Goal: Browse casually

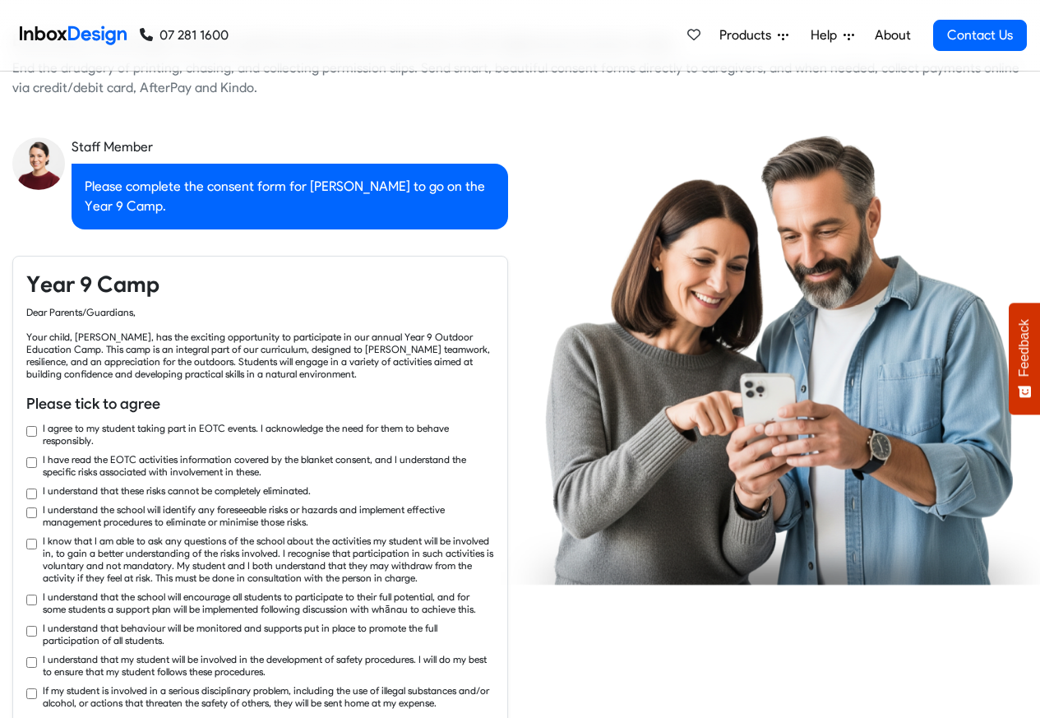
checkbox input "true"
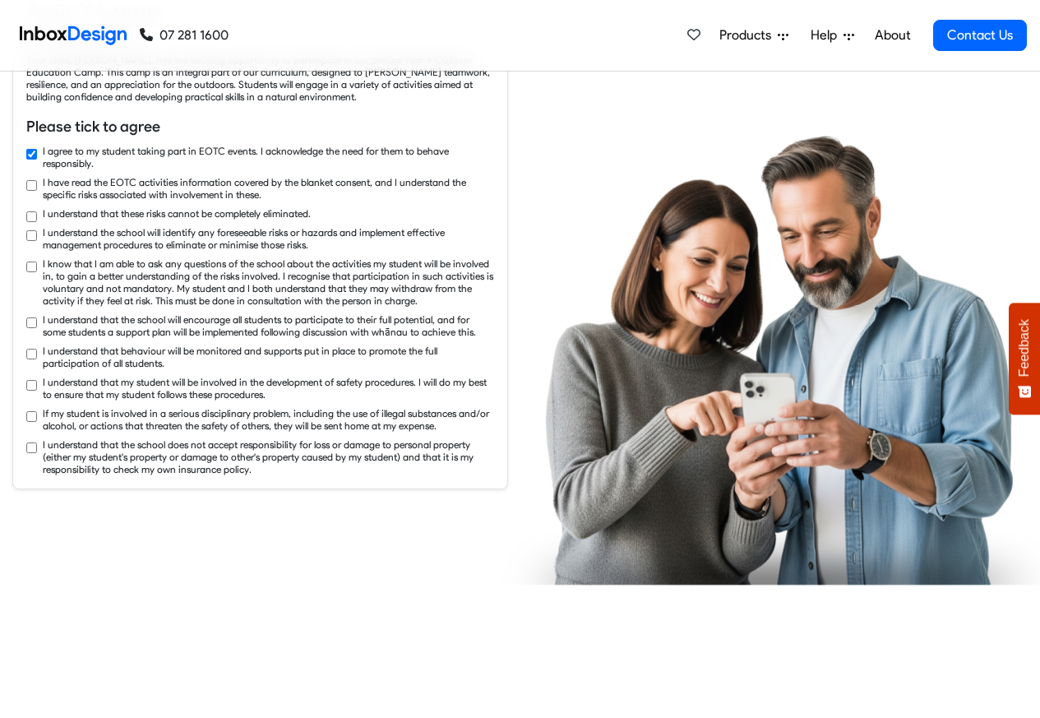
checkbox input "true"
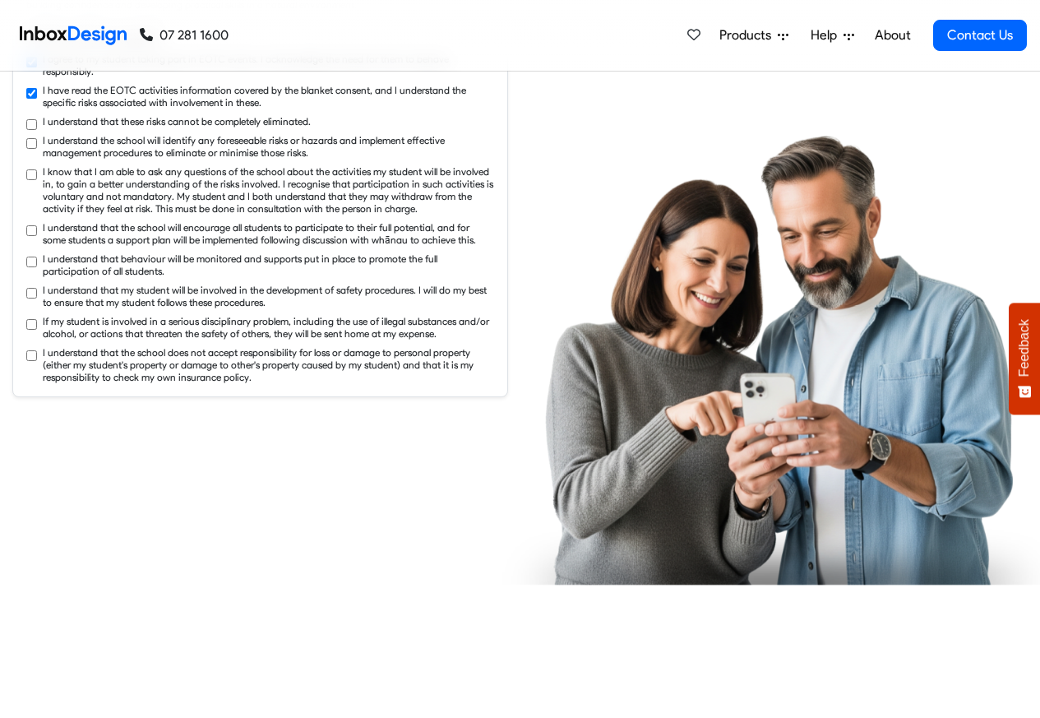
checkbox input "true"
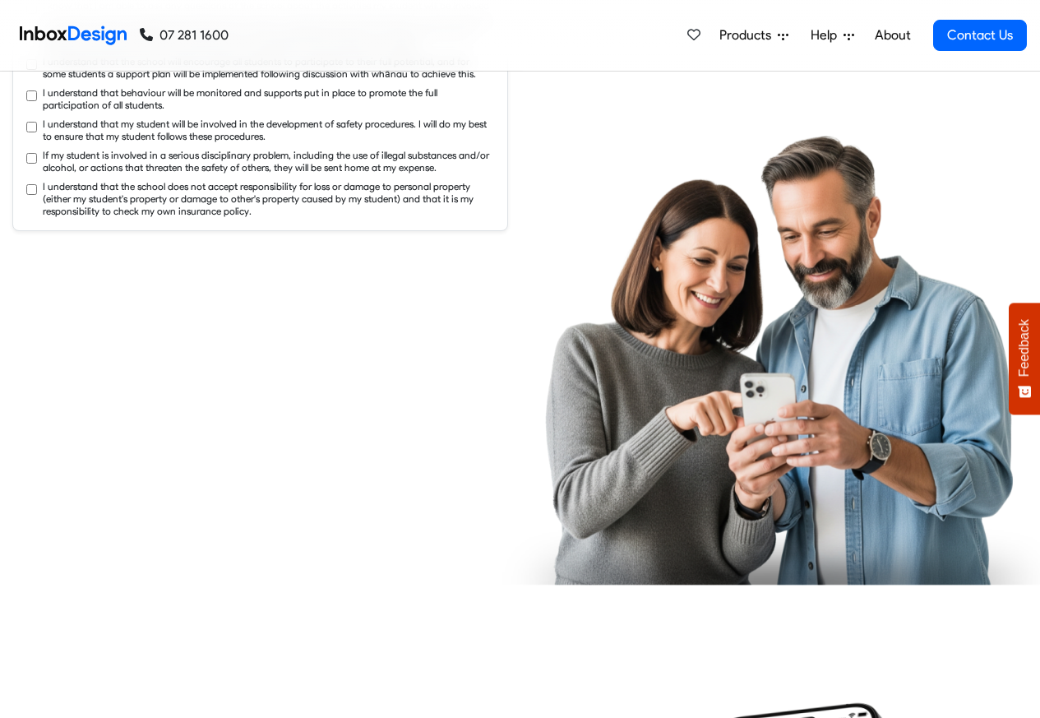
checkbox input "true"
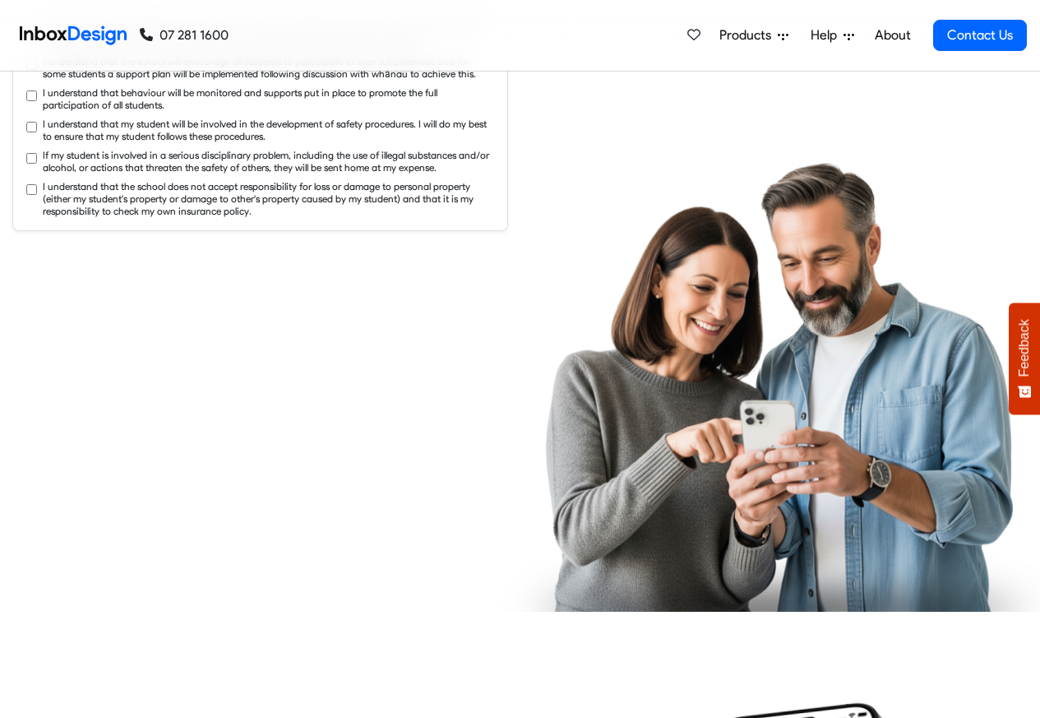
checkbox input "true"
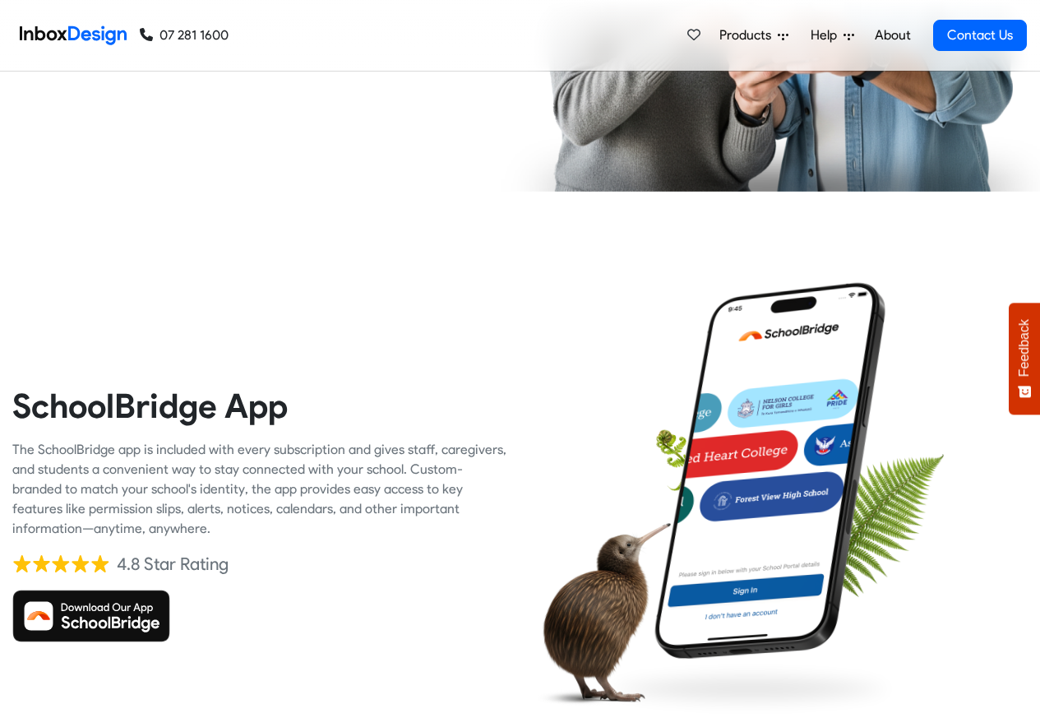
checkbox input "true"
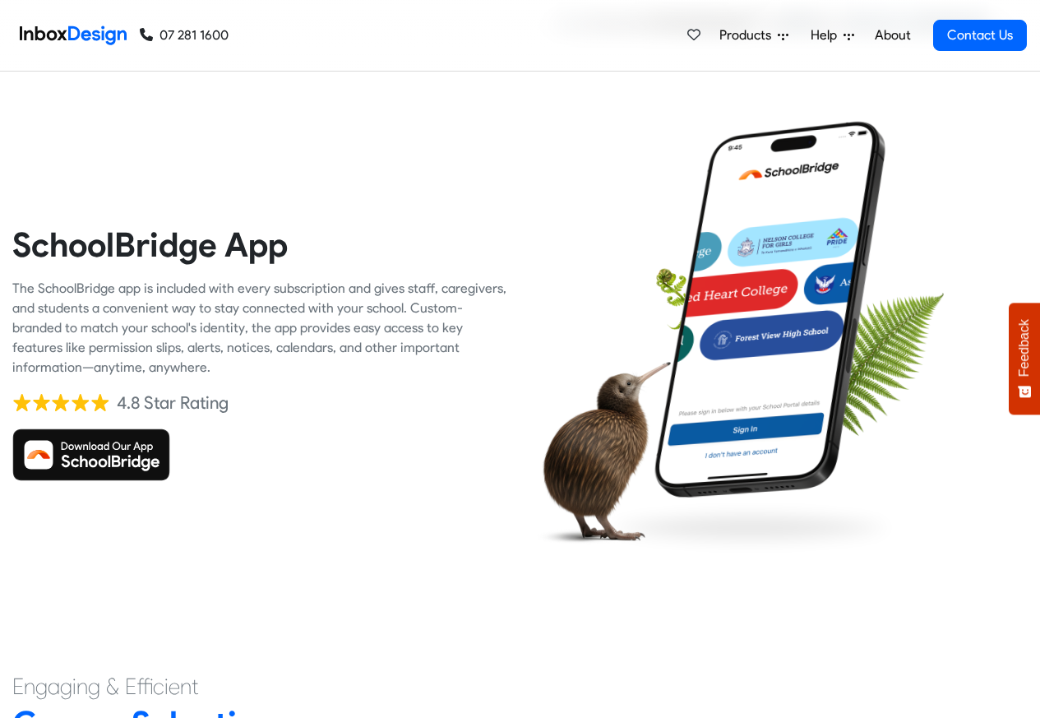
checkbox input "true"
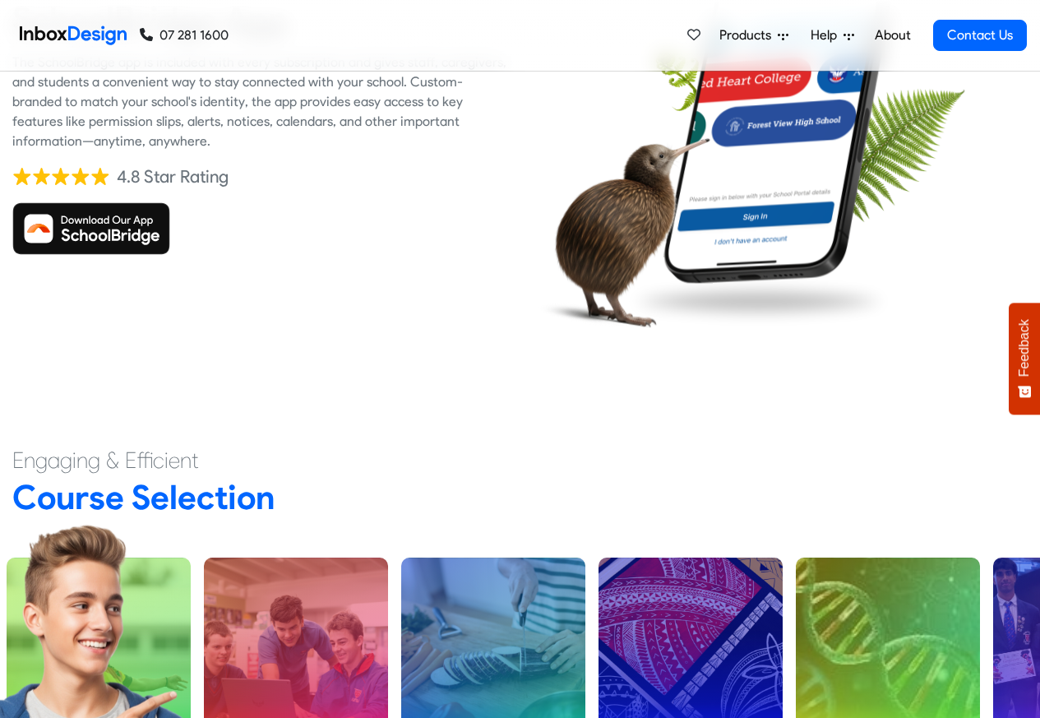
checkbox input "true"
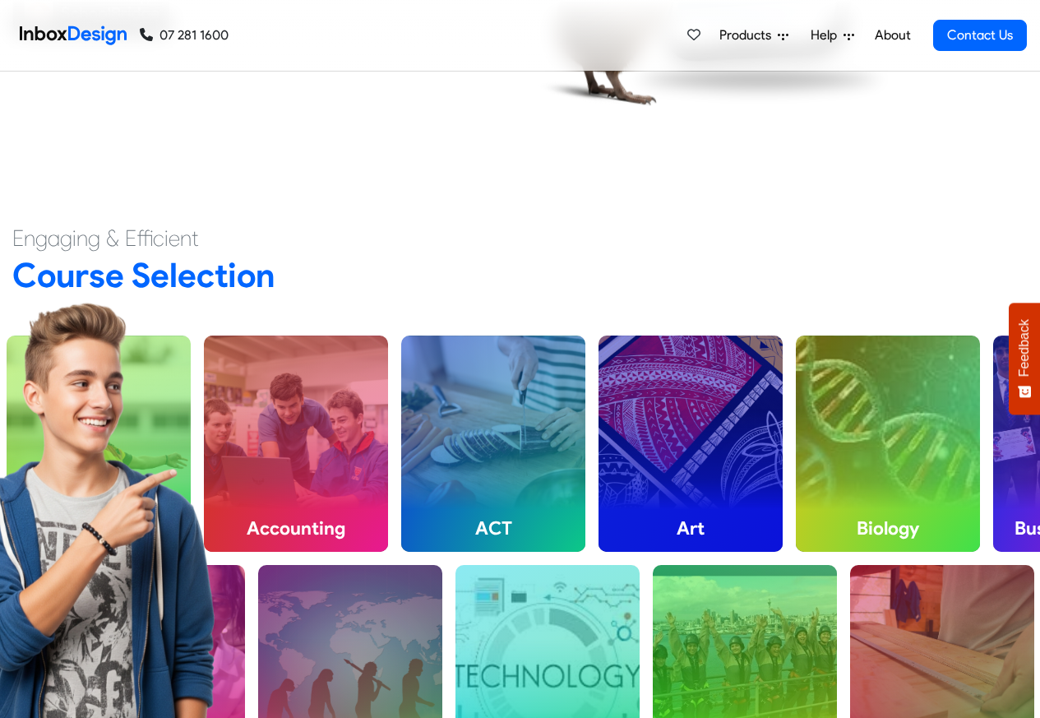
checkbox input "true"
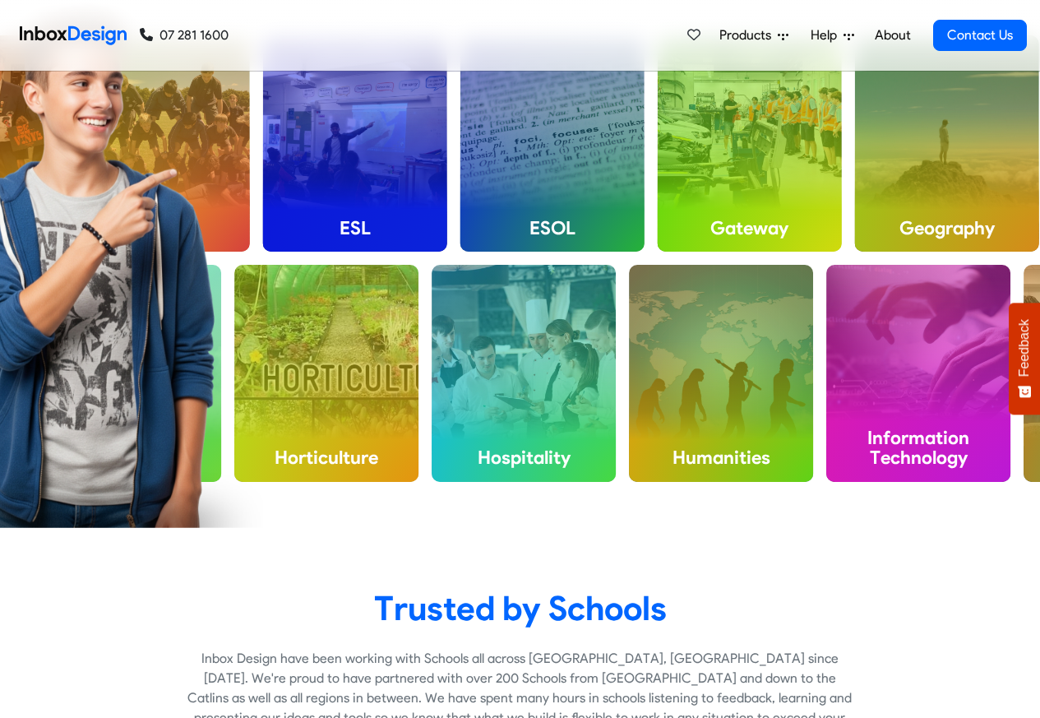
checkbox input "true"
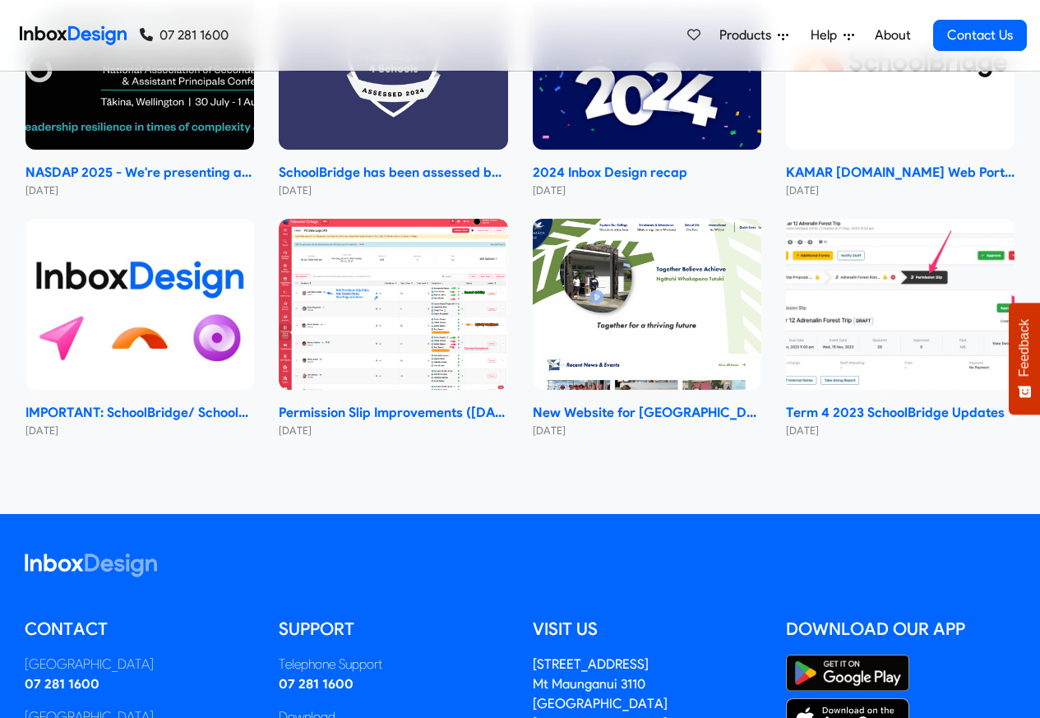
scroll to position [9815, 0]
